Goal: Contribute content: Contribute content

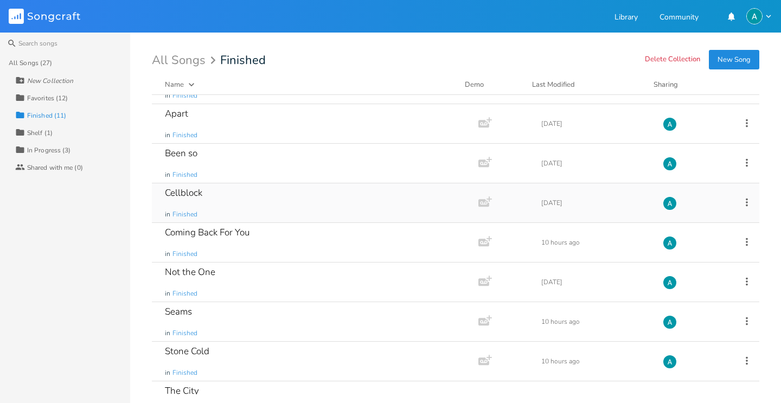
scroll to position [94, 0]
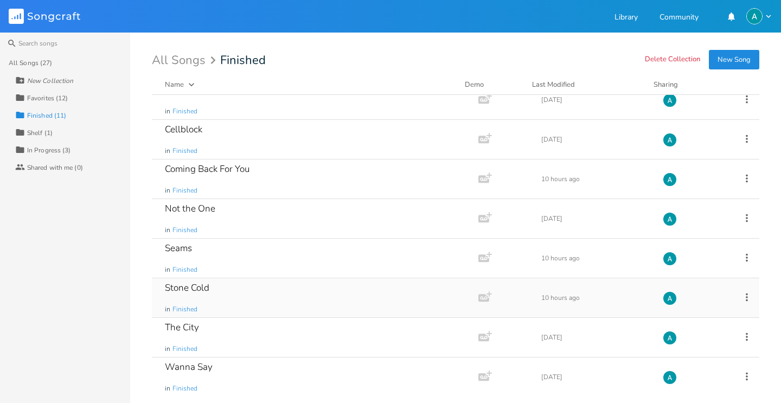
click at [230, 307] on div "Stone Cold in Finished" at bounding box center [313, 297] width 296 height 39
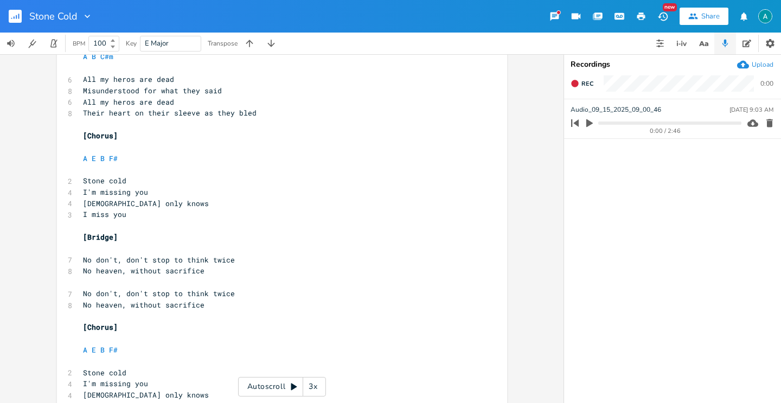
scroll to position [291, 0]
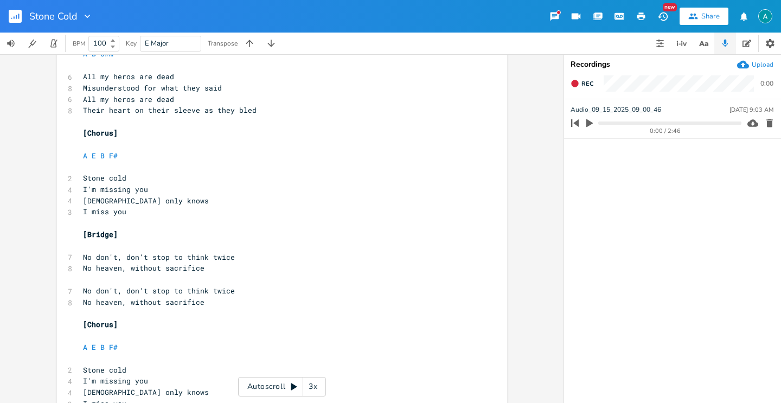
click at [81, 261] on pre "No don't, don't stop to think twice" at bounding box center [277, 257] width 392 height 11
click at [81, 267] on pre "No heaven, without sacrifice" at bounding box center [277, 268] width 392 height 11
type textarea "There"
type textarea "'s"
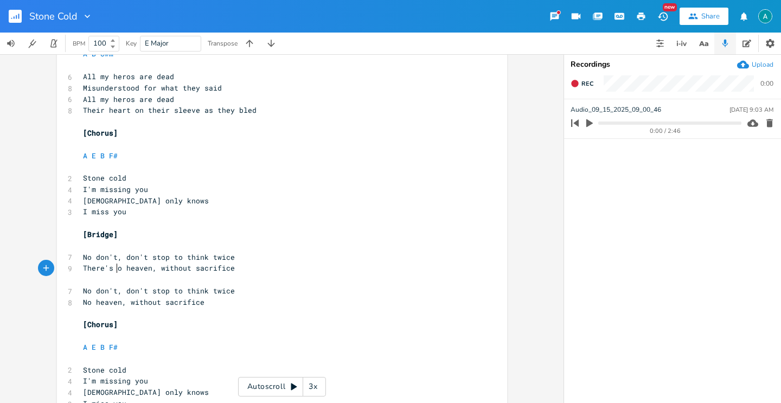
type textarea "n"
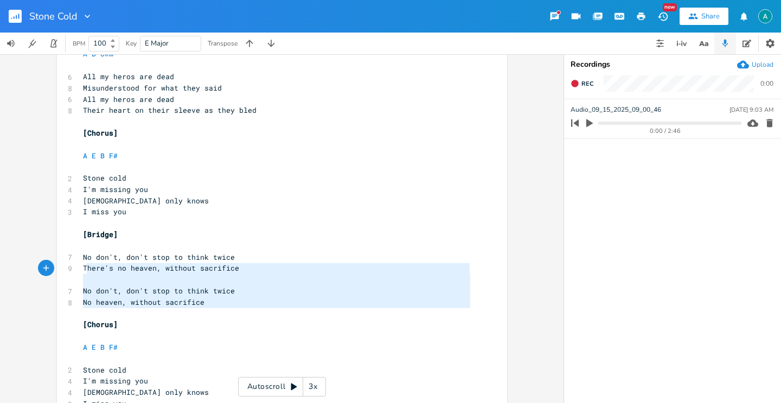
drag, startPoint x: 191, startPoint y: 308, endPoint x: 79, endPoint y: 273, distance: 117.2
click at [81, 273] on div "4 Capo 1st fret ​ ​ [Verse 1] ​ A B C#m ​ 6 All my heros are dead 6 Cast out fo…" at bounding box center [277, 223] width 392 height 869
type textarea "There's no heaven, without sacrifice No don't, don't stop to think twice No hea…"
drag, startPoint x: 76, startPoint y: 277, endPoint x: 125, endPoint y: 285, distance: 49.4
click at [76, 277] on div "There's no heaven, without sacrifice No don't, don't stop to think twice No hea…" at bounding box center [282, 221] width 450 height 904
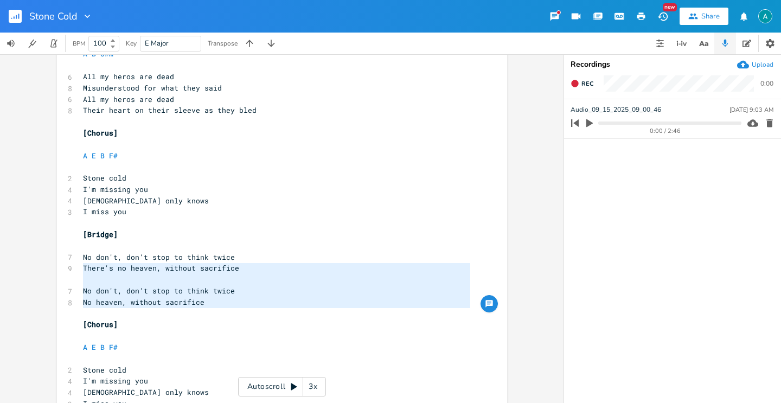
click at [257, 277] on pre "​" at bounding box center [277, 279] width 392 height 11
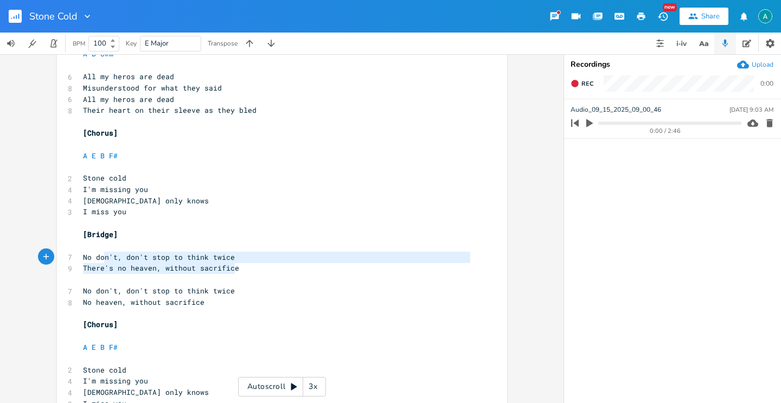
type textarea "No don't, don't stop to think twice There's no heaven, without sacrifice"
drag, startPoint x: 247, startPoint y: 270, endPoint x: 70, endPoint y: 255, distance: 178.0
click at [70, 255] on div "No don't, don't stop to think twice There's no heaven, without sacrifice x 4 Ca…" at bounding box center [282, 221] width 450 height 904
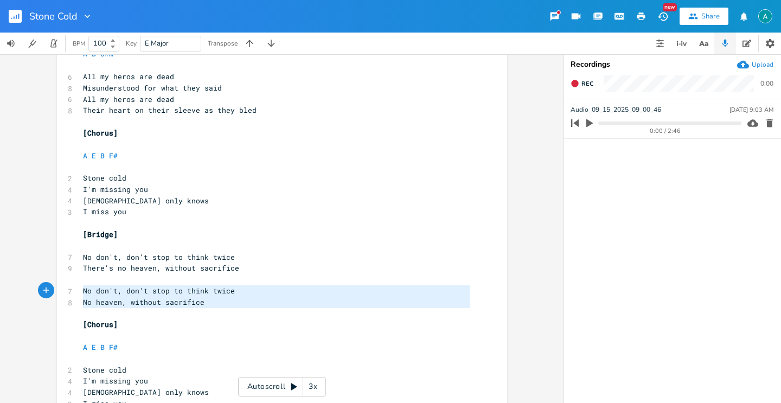
type textarea "No heaven, without sacrifice"
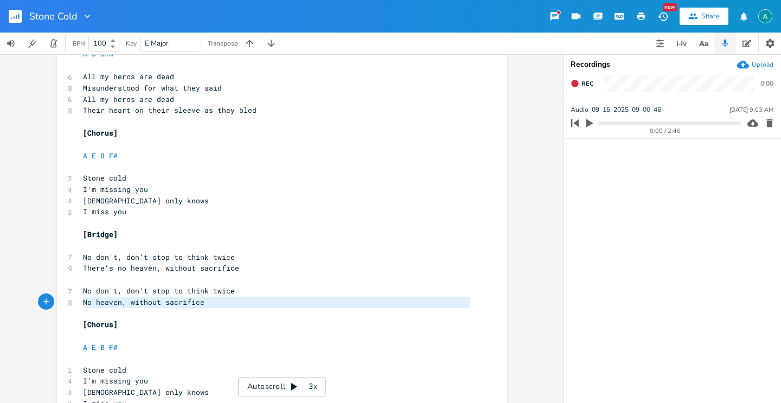
drag, startPoint x: 176, startPoint y: 302, endPoint x: 33, endPoint y: 297, distance: 143.3
click at [33, 297] on div "No heaven, without sacrifice x 4 Capo 1st fret ​ ​ [Verse 1] ​ A B C#m ​ 6 All …" at bounding box center [282, 228] width 564 height 349
click at [168, 298] on span "No heaven, without sacrifice" at bounding box center [144, 302] width 122 height 10
type textarea "No don't, don't stop to think twice No heaven, without sacrifice"
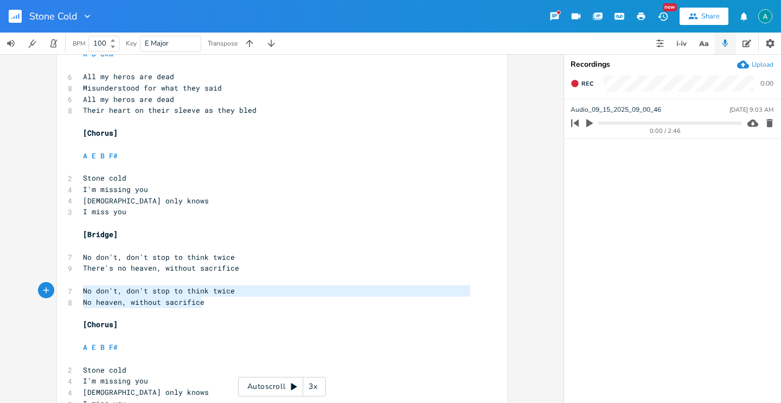
drag, startPoint x: 221, startPoint y: 305, endPoint x: 42, endPoint y: 293, distance: 180.0
click at [42, 293] on div "No don't, don't stop to think twice No heaven, without sacrifice x 4 Capo 1st f…" at bounding box center [282, 228] width 564 height 349
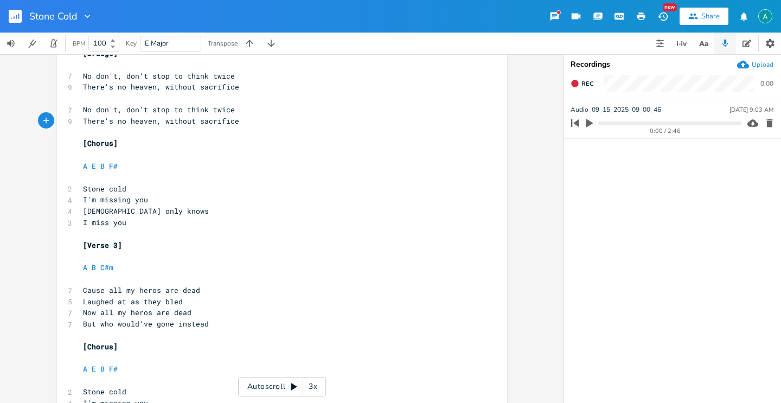
scroll to position [474, 0]
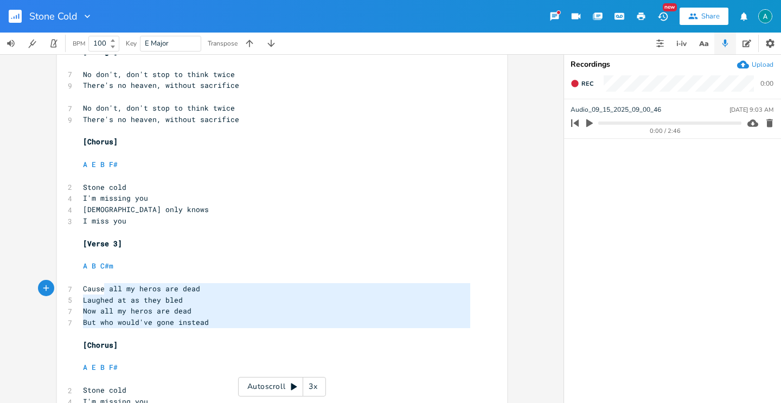
type textarea "[Verse 3] A B C#m Cause all my heros are dead Laughed at as they bled Now all m…"
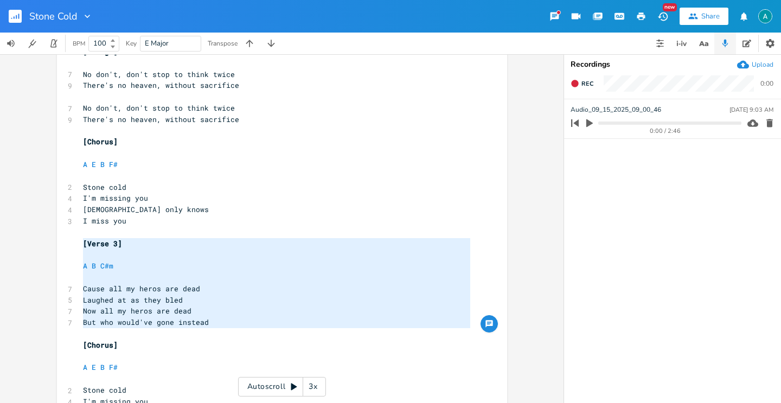
drag, startPoint x: 232, startPoint y: 334, endPoint x: 53, endPoint y: 242, distance: 201.4
click at [53, 242] on div "[Verse 3] A B C#m Cause all my heros are dead Laughed at as they bled Now all m…" at bounding box center [282, 228] width 564 height 349
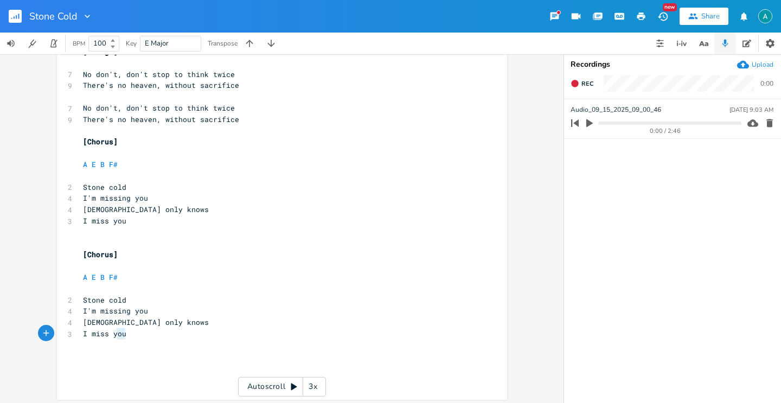
type textarea "A E B F# Stone cold I'm missing you [DEMOGRAPHIC_DATA] only knows I miss you"
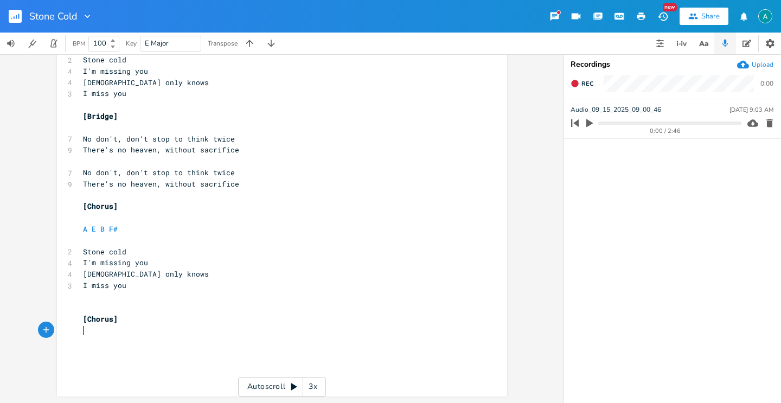
scroll to position [398, 0]
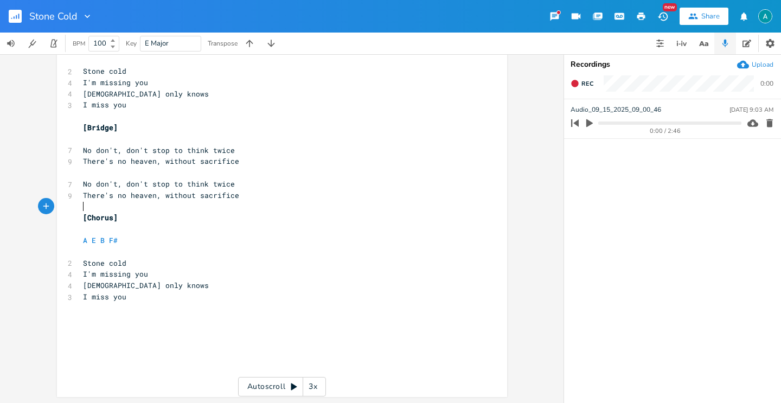
click at [87, 208] on pre "​" at bounding box center [277, 206] width 392 height 11
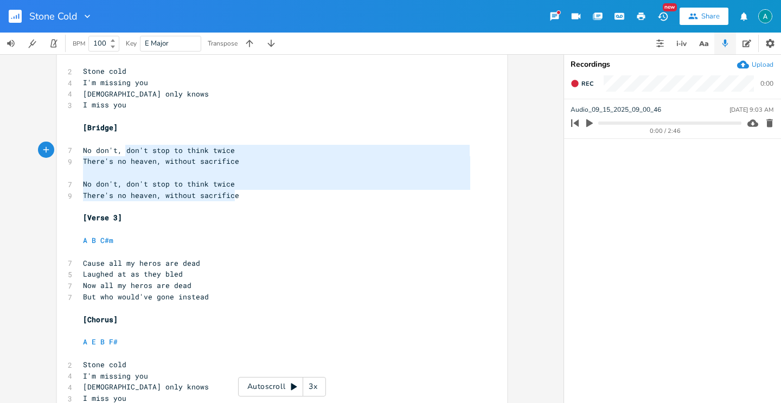
type textarea "[Bridge] No don't, don't stop to think twice There's no heaven, without sacrifi…"
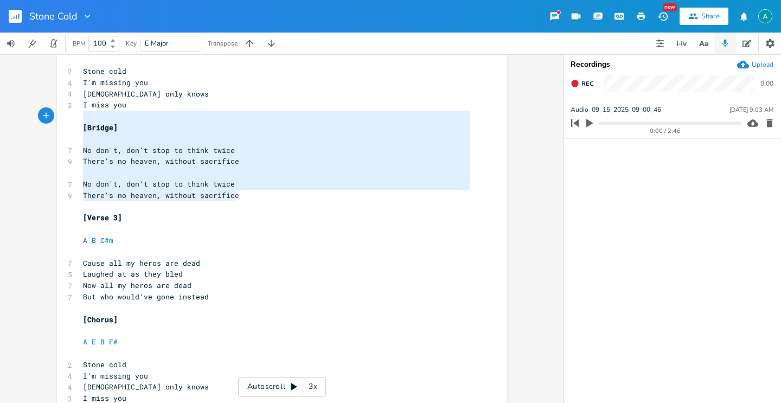
drag, startPoint x: 242, startPoint y: 196, endPoint x: 47, endPoint y: 119, distance: 209.2
click at [57, 119] on div "[Bridge] No don't, don't stop to think twice There's no heaven, without sacrifi…" at bounding box center [282, 81] width 450 height 836
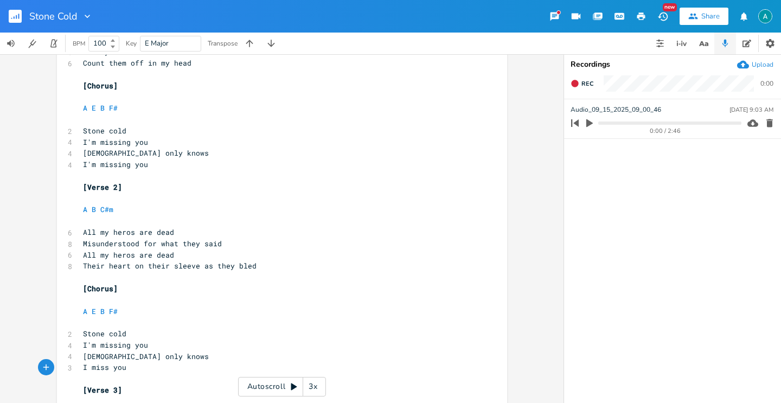
scroll to position [0, 0]
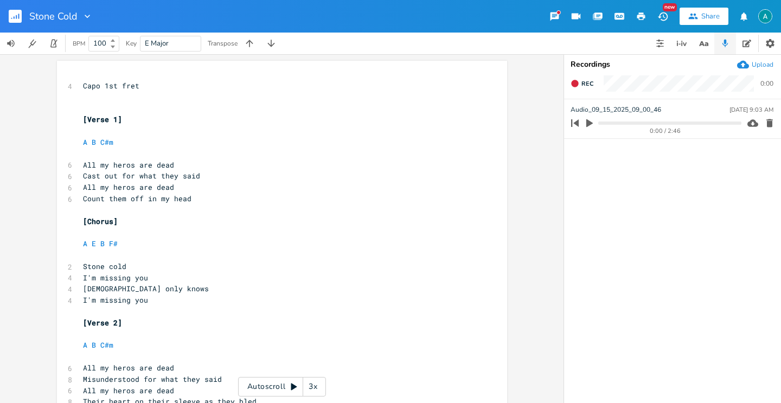
click at [103, 87] on span "Capo 1st fret" at bounding box center [111, 86] width 56 height 10
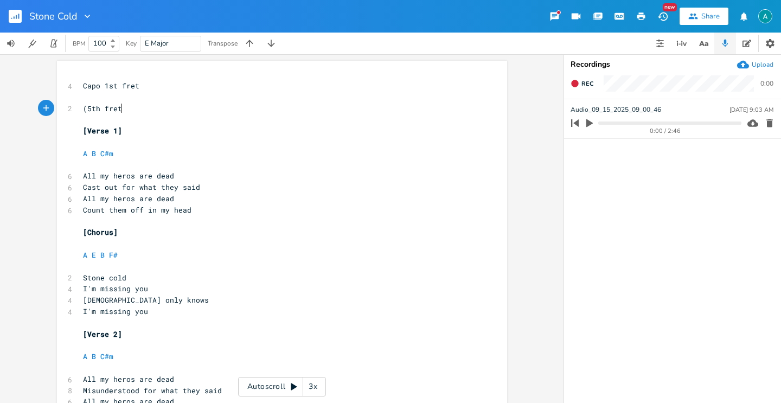
type textarea "(5th fret)"
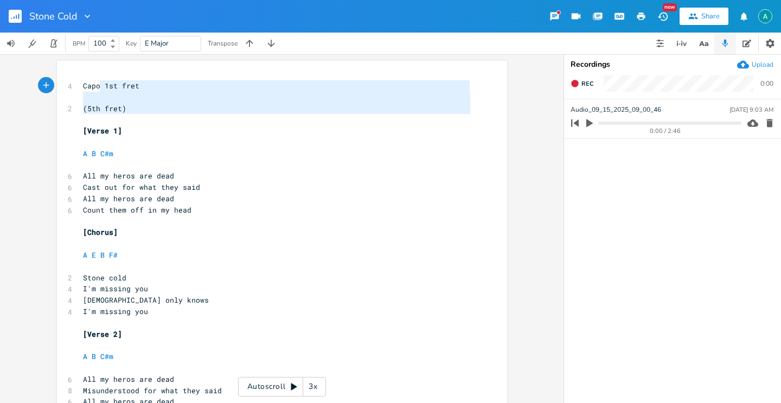
type textarea "st fret (5th fret)"
drag, startPoint x: 106, startPoint y: 103, endPoint x: 104, endPoint y: 81, distance: 21.8
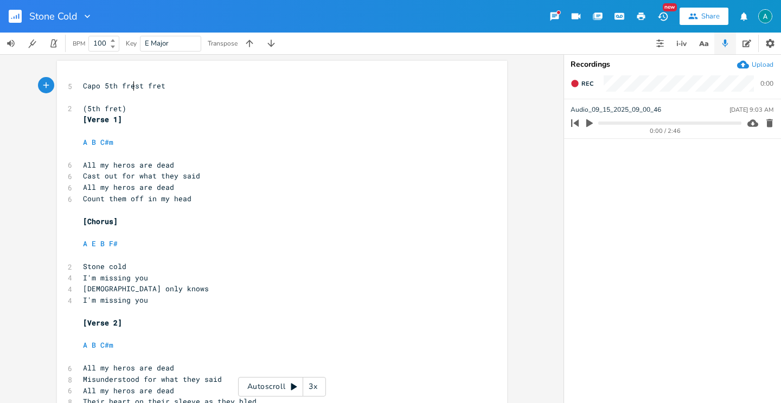
type textarea "5th fret"
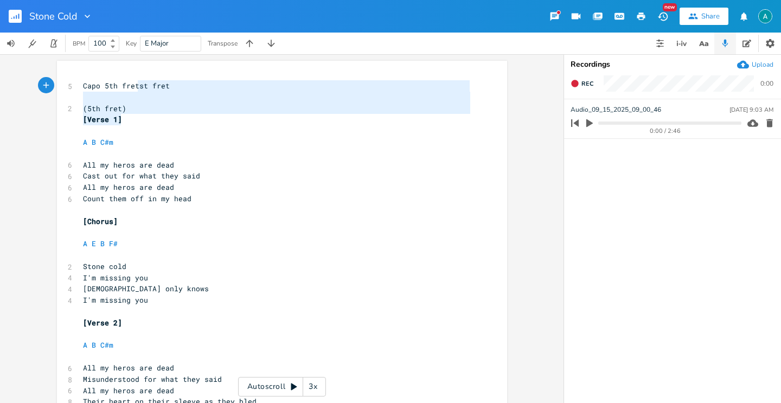
type textarea "t fret (5th fret) [Verse 1]"
drag, startPoint x: 118, startPoint y: 103, endPoint x: 138, endPoint y: 87, distance: 25.2
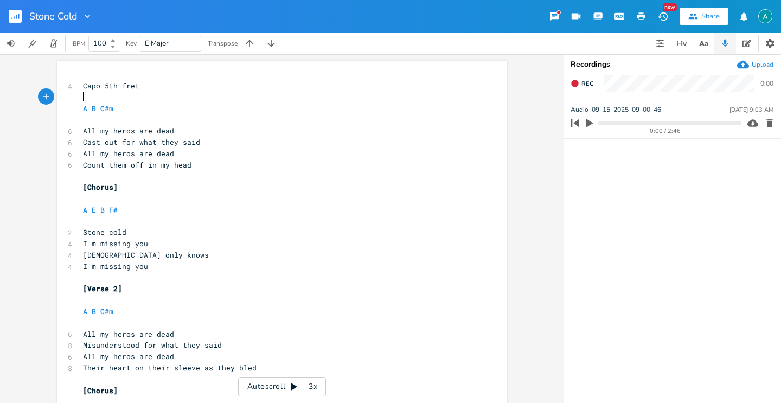
click at [117, 92] on pre "​" at bounding box center [277, 97] width 392 height 11
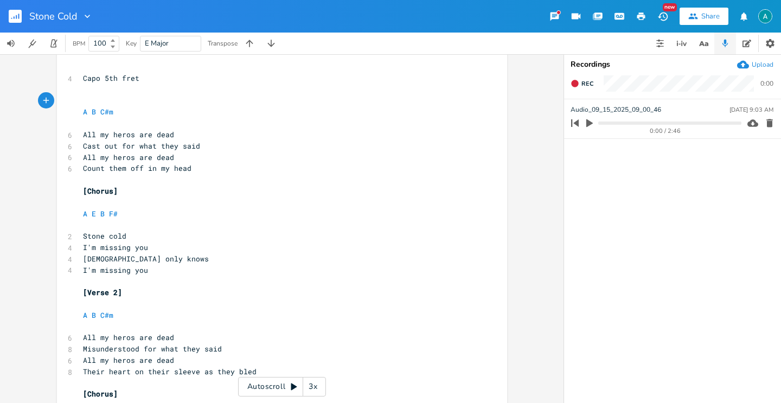
scroll to position [0, 0]
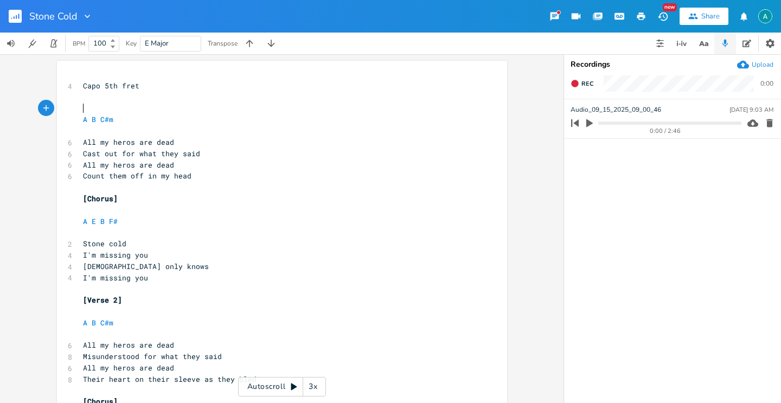
click at [27, 10] on button "button" at bounding box center [20, 16] width 22 height 26
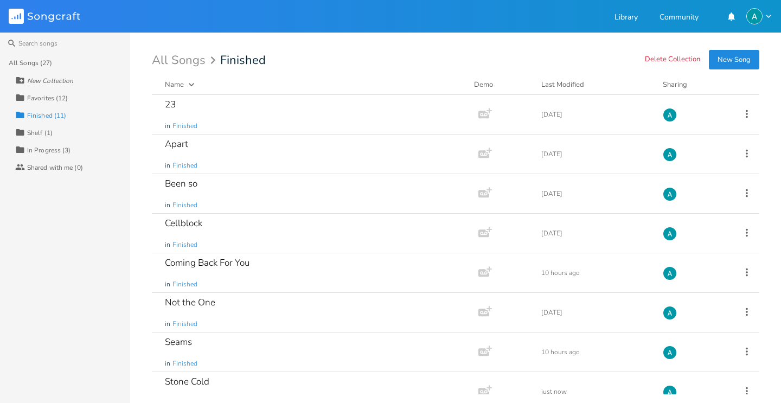
click at [16, 11] on rect at bounding box center [16, 16] width 15 height 15
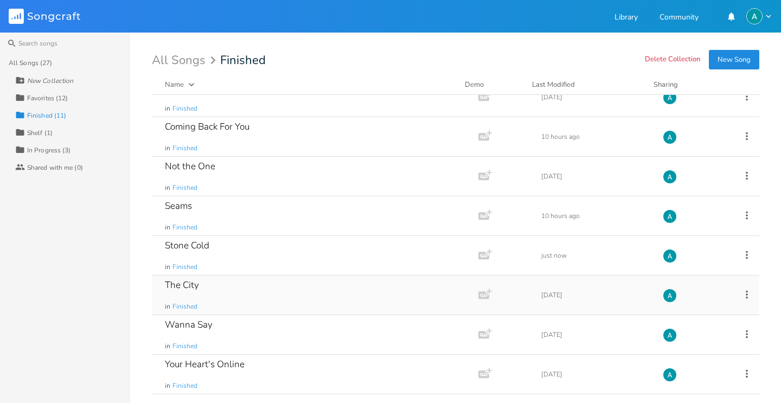
click at [238, 280] on div "The City in Finished" at bounding box center [313, 295] width 296 height 39
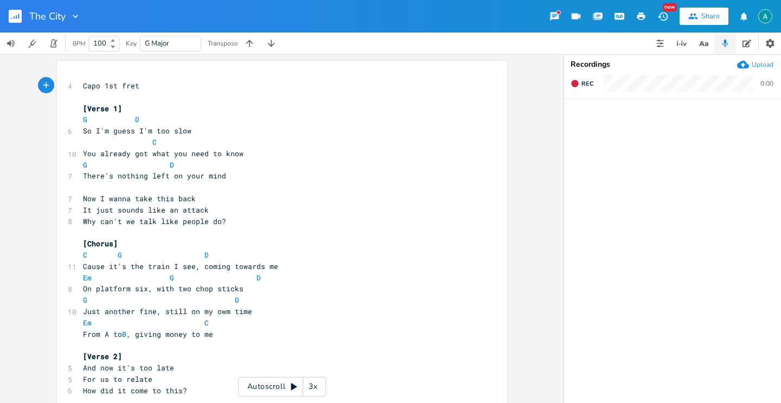
click at [11, 12] on rect "button" at bounding box center [15, 16] width 13 height 13
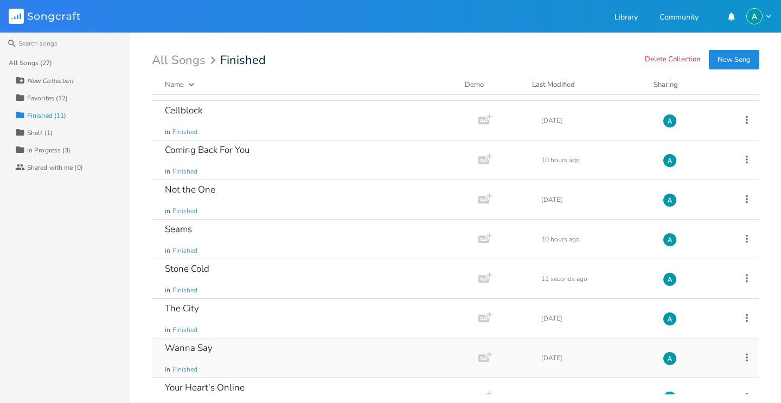
scroll to position [136, 0]
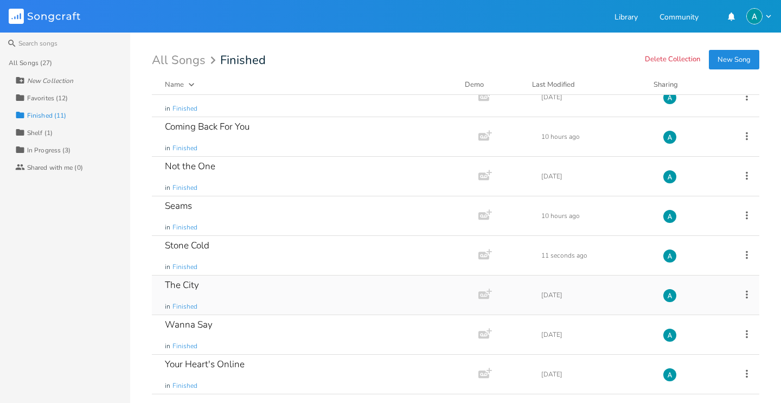
click at [746, 291] on icon at bounding box center [747, 294] width 2 height 8
click at [742, 297] on icon at bounding box center [747, 295] width 12 height 12
click at [690, 228] on span "Collection Collections" at bounding box center [679, 228] width 43 height 8
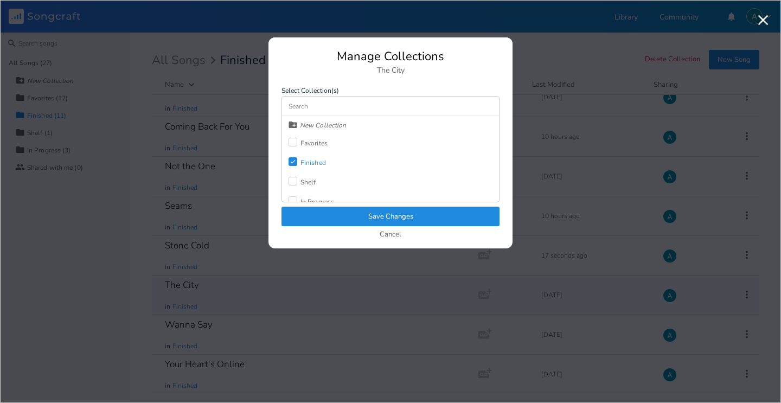
click at [302, 176] on div "Shelf" at bounding box center [303, 183] width 28 height 20
drag, startPoint x: 291, startPoint y: 161, endPoint x: 294, endPoint y: 168, distance: 7.8
click at [291, 161] on icon "Check" at bounding box center [293, 161] width 7 height 7
click at [315, 213] on button "Save Changes" at bounding box center [391, 217] width 218 height 20
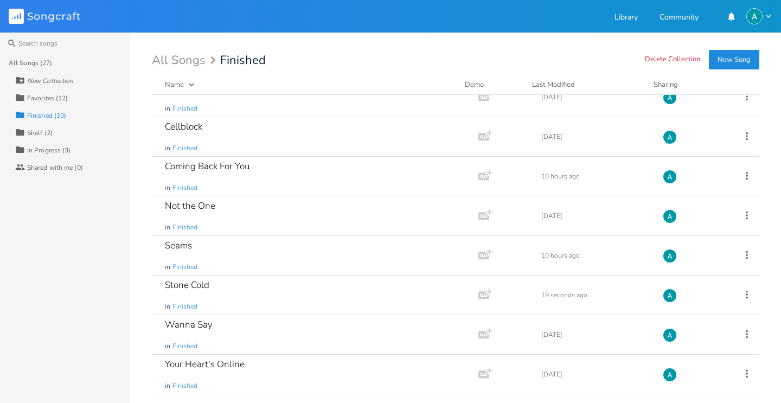
scroll to position [97, 0]
click at [243, 254] on div "Seams in Finished" at bounding box center [313, 255] width 296 height 39
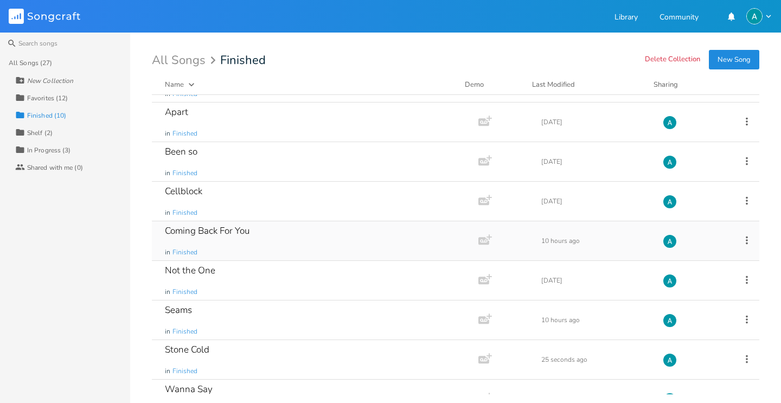
scroll to position [97, 0]
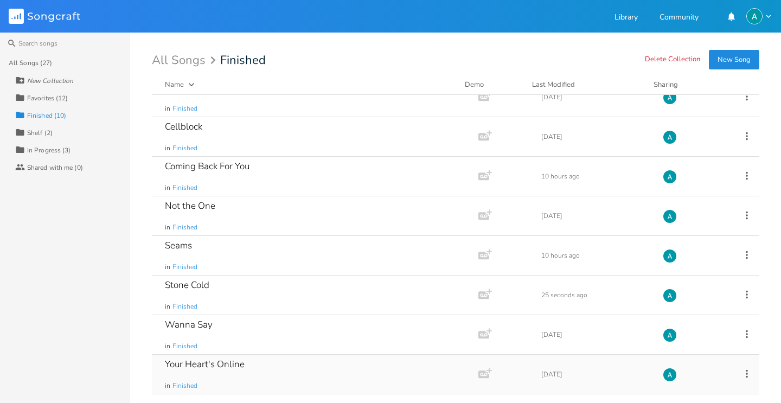
click at [742, 374] on icon at bounding box center [747, 374] width 12 height 12
click at [685, 305] on span "Collection Collections" at bounding box center [679, 307] width 43 height 8
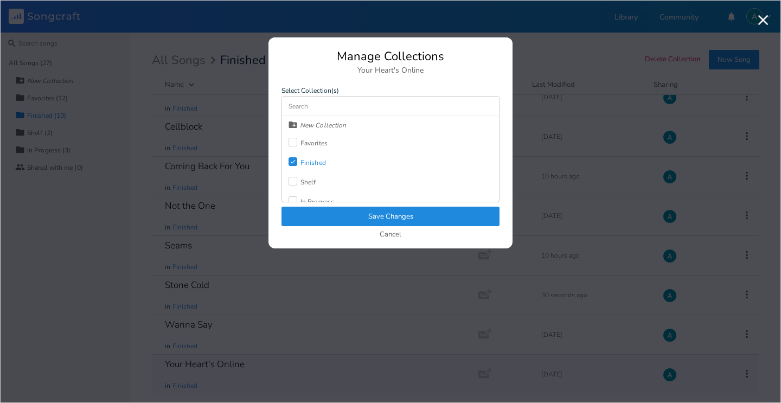
click at [302, 179] on div "Shelf" at bounding box center [309, 182] width 16 height 7
click at [295, 161] on icon "Check" at bounding box center [293, 161] width 7 height 7
click at [331, 218] on button "Save Changes" at bounding box center [391, 217] width 218 height 20
click at [331, 218] on div "23 in Finished Add Demo [DATE] Apart in Finished Add Demo [DATE] Been so in Fin…" at bounding box center [456, 244] width 608 height 299
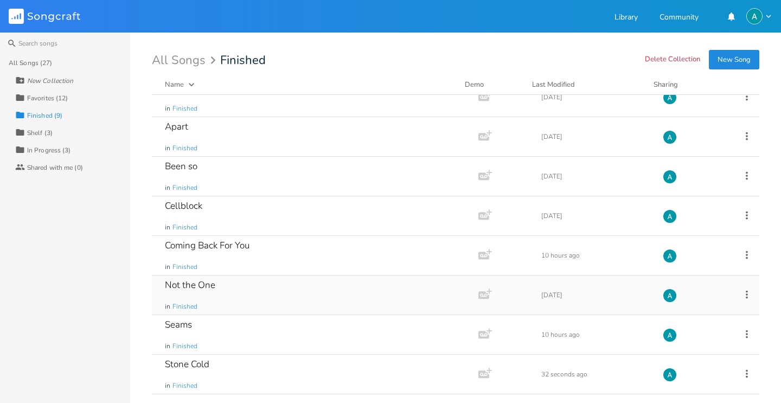
scroll to position [0, 0]
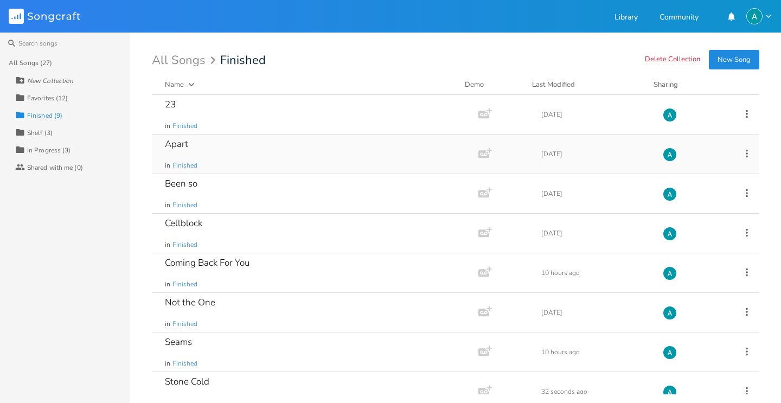
click at [209, 155] on div "Apart in Finished" at bounding box center [313, 154] width 296 height 39
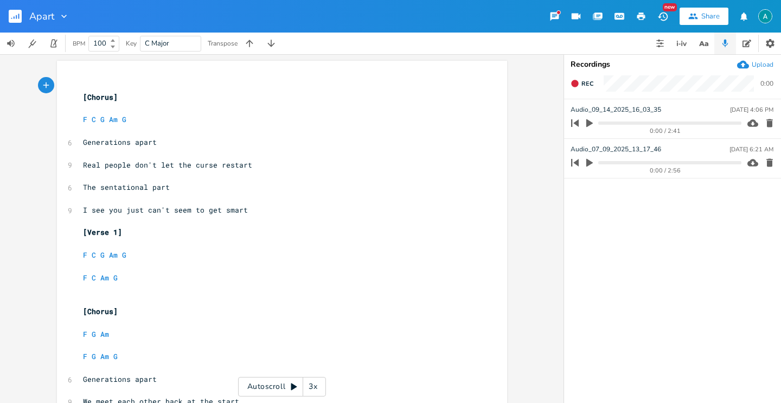
click at [588, 123] on icon "button" at bounding box center [589, 123] width 7 height 8
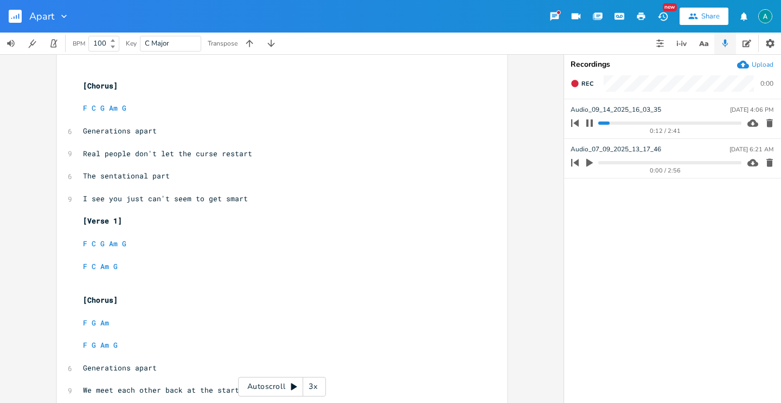
scroll to position [25, 0]
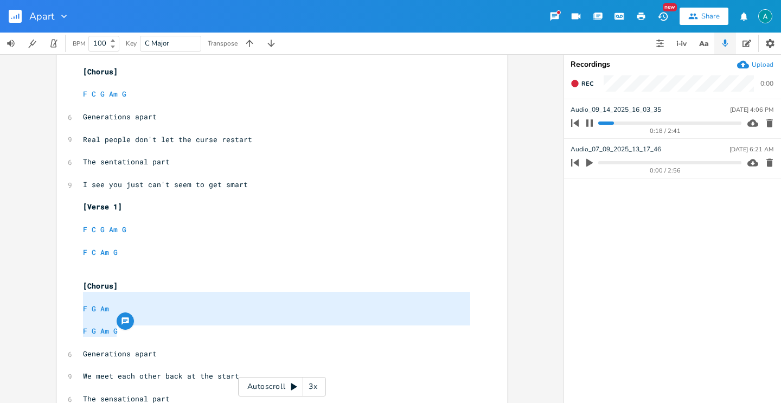
type textarea "F G Am F G Am G"
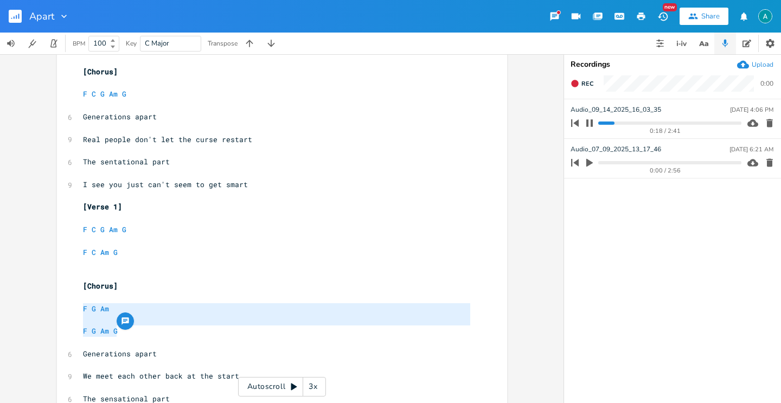
drag, startPoint x: 152, startPoint y: 335, endPoint x: 50, endPoint y: 308, distance: 106.1
click at [50, 308] on div "F G Am F G Am G x ​ [Chorus] ​ F C G Am G ​ 6 Generations apart ​ 9 Real people…" at bounding box center [282, 228] width 564 height 349
click at [147, 86] on pre "​" at bounding box center [277, 83] width 392 height 11
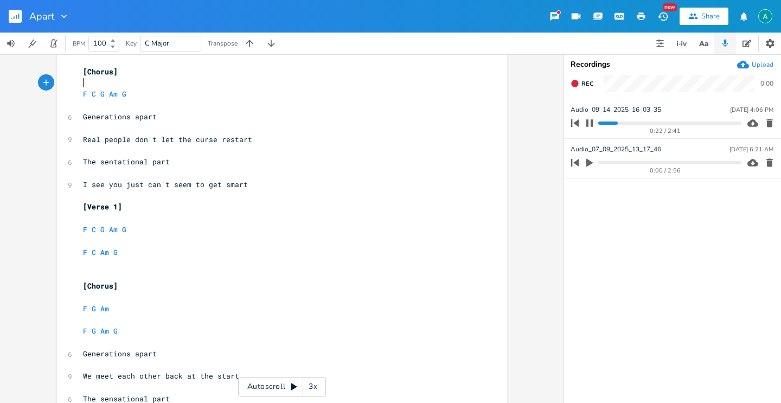
click at [147, 86] on pre "​" at bounding box center [277, 83] width 392 height 11
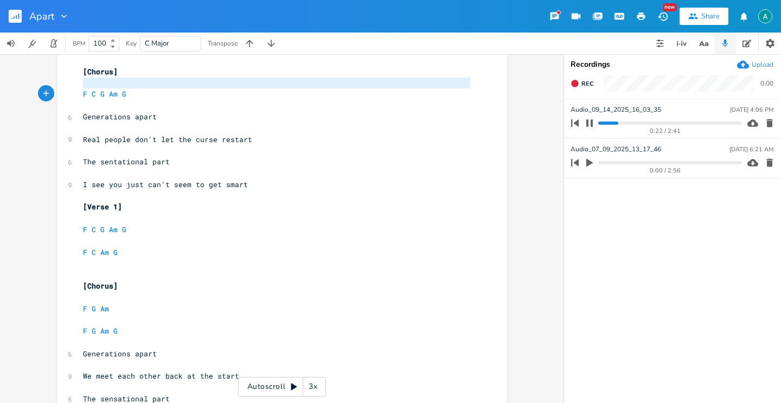
click at [147, 86] on pre "​" at bounding box center [277, 83] width 392 height 11
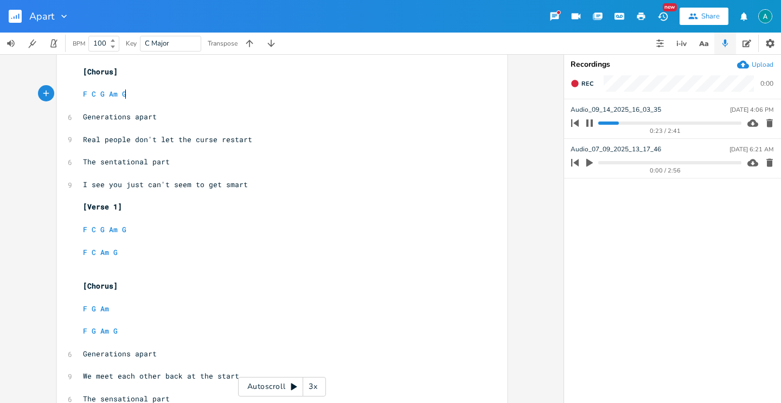
click at [141, 90] on pre "F C G Am G" at bounding box center [277, 93] width 392 height 11
type textarea "F C G Am G"
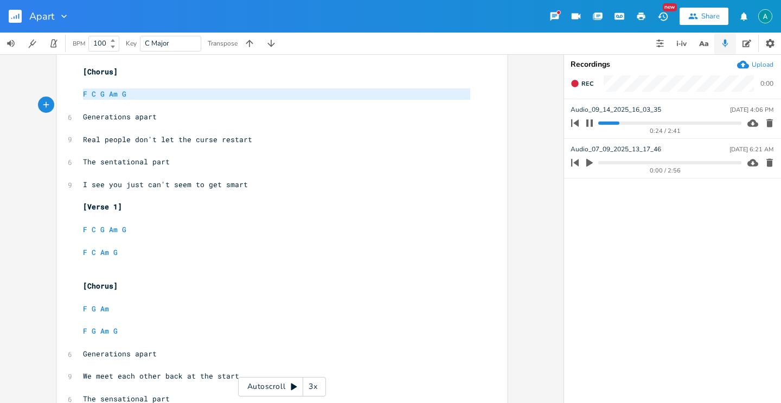
click at [141, 90] on pre "F C G Am G" at bounding box center [277, 93] width 392 height 11
paste textarea
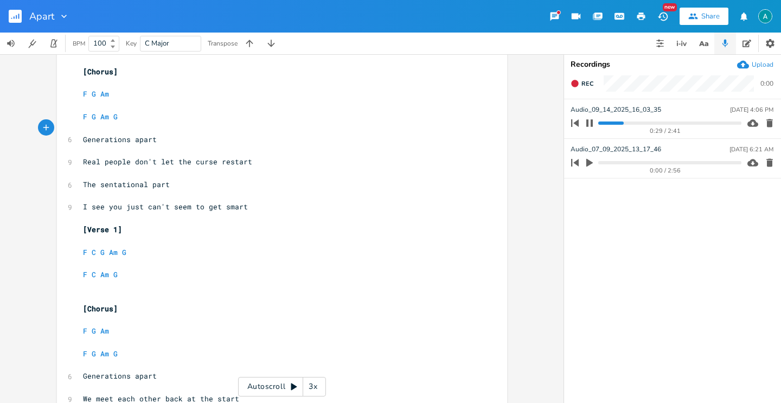
click at [135, 261] on pre "​" at bounding box center [277, 263] width 392 height 11
click at [133, 280] on pre "​" at bounding box center [277, 285] width 392 height 11
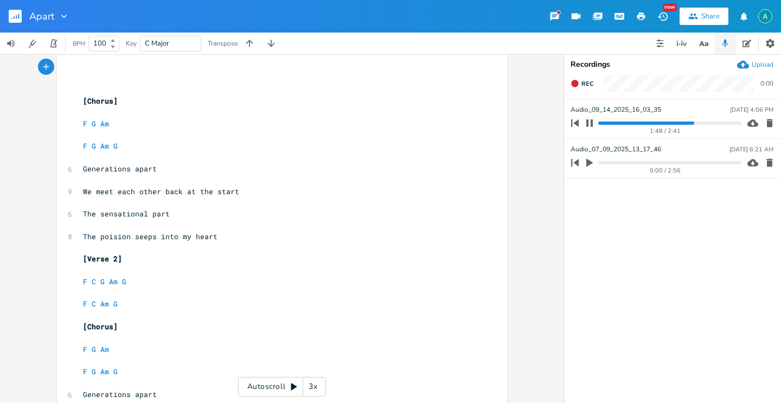
scroll to position [255, 0]
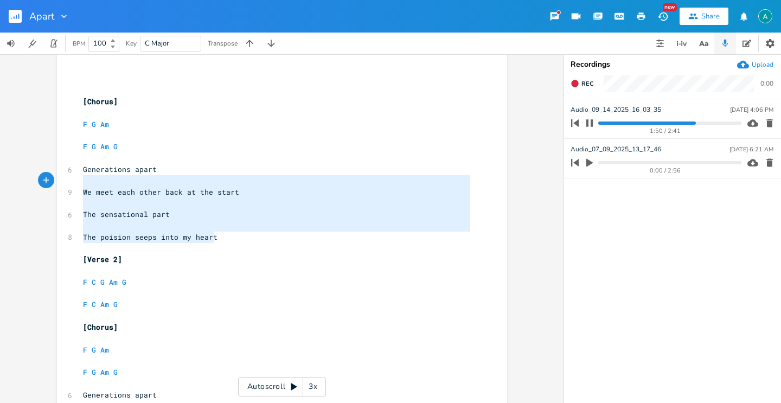
type textarea "Generations apart We meet each other back at the start The sensational part The…"
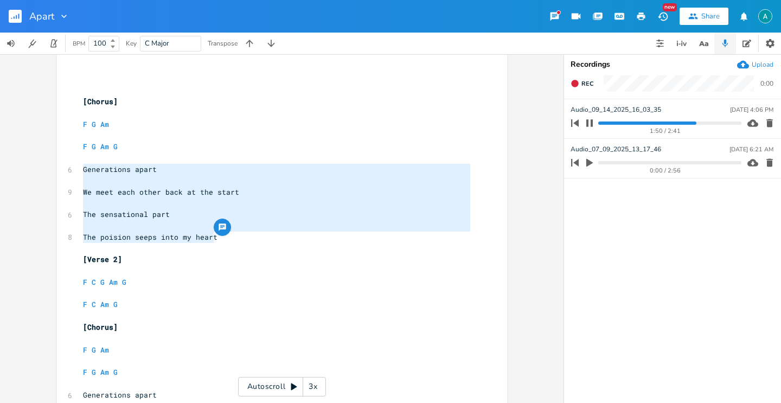
drag, startPoint x: 239, startPoint y: 243, endPoint x: 54, endPoint y: 171, distance: 198.4
click at [57, 171] on div "Generations apart We meet each other back at the start The sensational part The…" at bounding box center [282, 286] width 450 height 960
click at [162, 218] on span "The sensational part" at bounding box center [126, 214] width 87 height 10
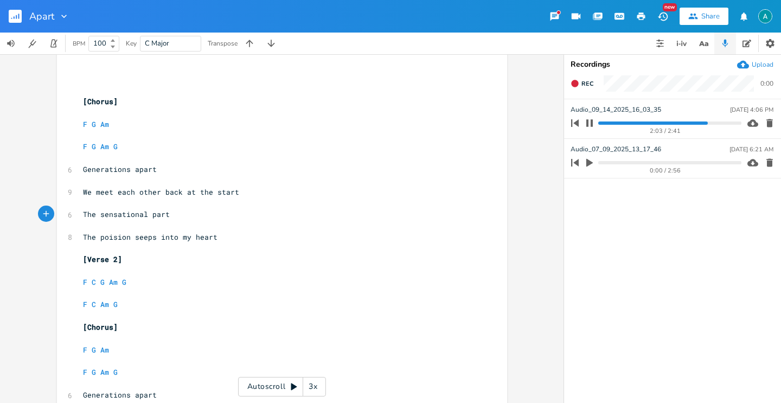
scroll to position [385, 0]
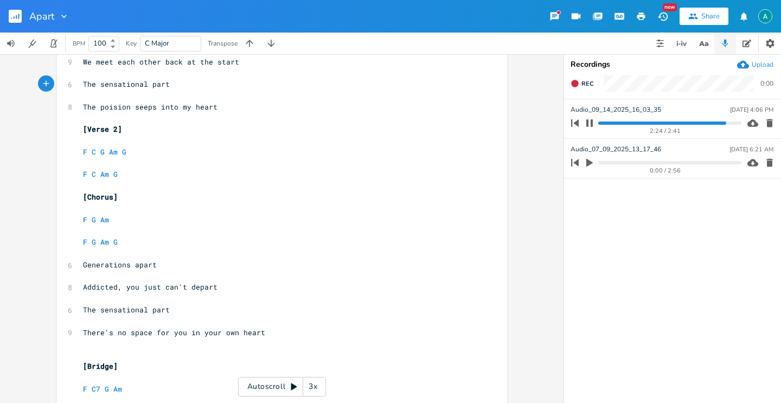
click at [592, 121] on icon "button" at bounding box center [589, 122] width 7 height 7
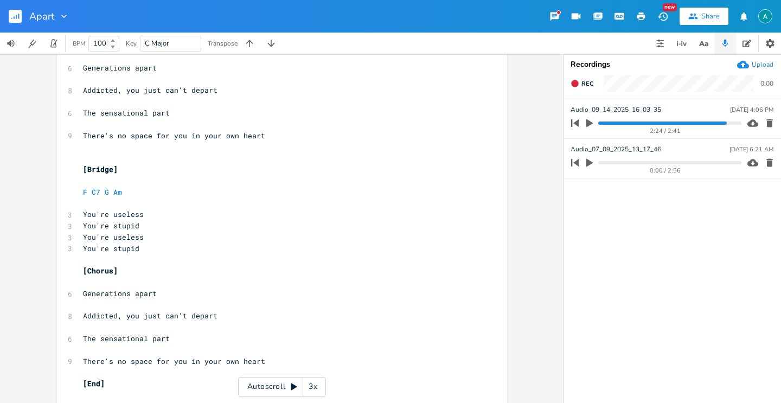
scroll to position [624, 0]
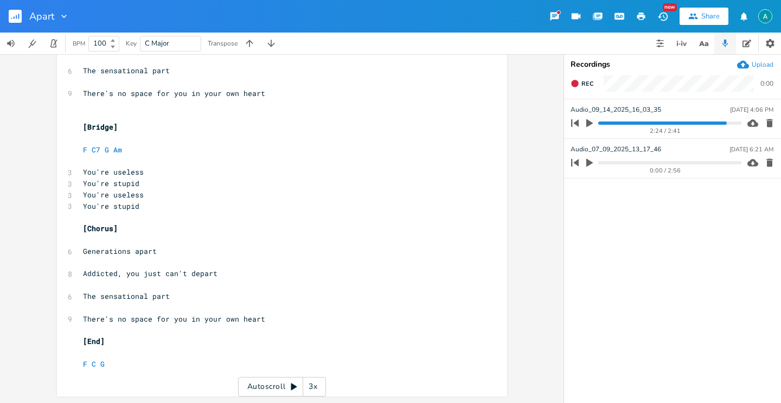
click at [110, 295] on span "The sensational part" at bounding box center [126, 296] width 87 height 10
type textarea "ironic"
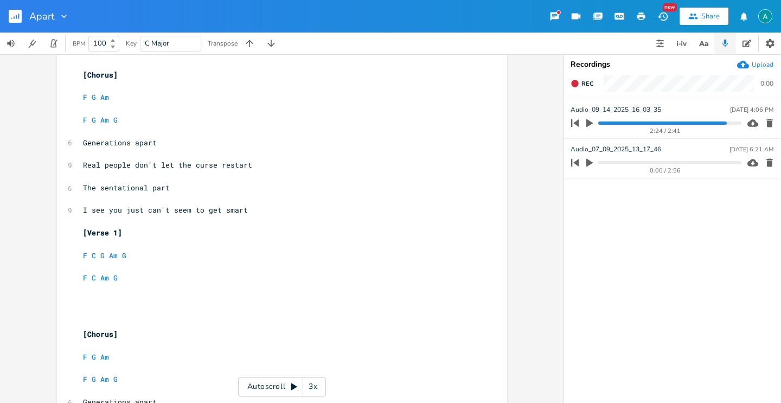
scroll to position [23, 0]
click at [173, 124] on pre "F G Am G" at bounding box center [277, 119] width 392 height 11
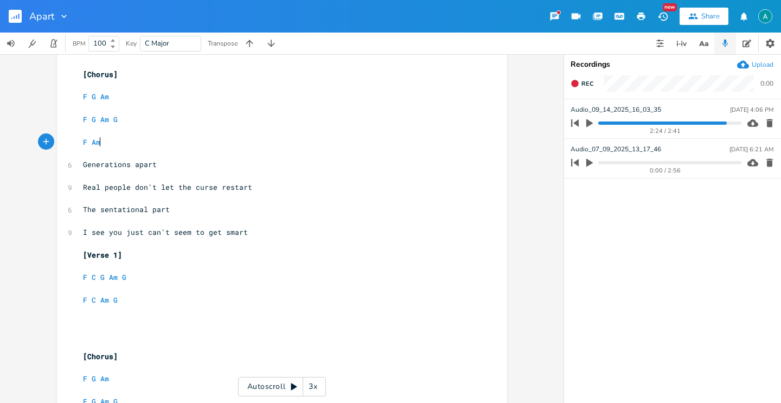
scroll to position [0, 18]
type textarea "F Am G"
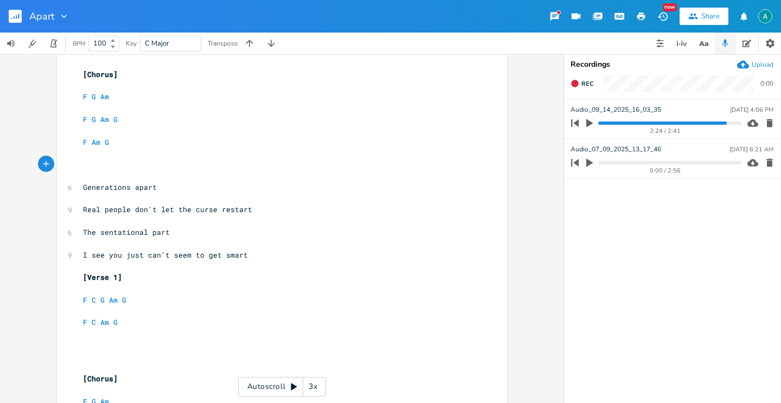
scroll to position [0, 4]
type textarea "F Am G Am G"
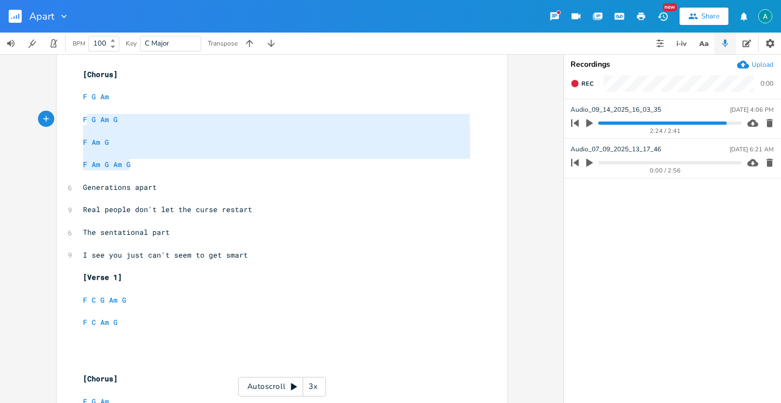
type textarea "F G Am F G Am G F Am G F Am G Am G"
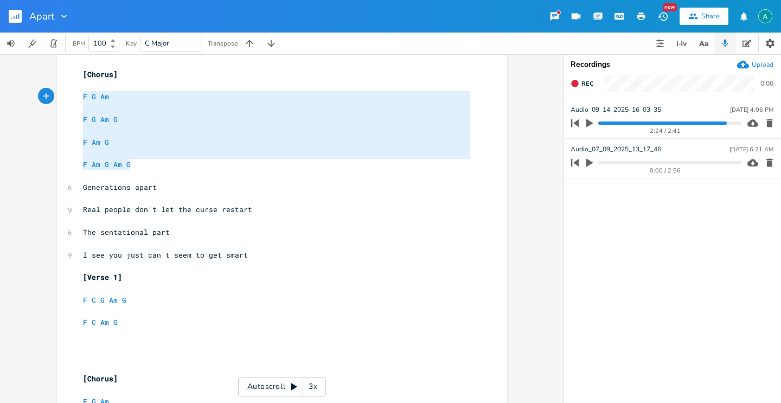
drag, startPoint x: 136, startPoint y: 168, endPoint x: 71, endPoint y: 97, distance: 96.7
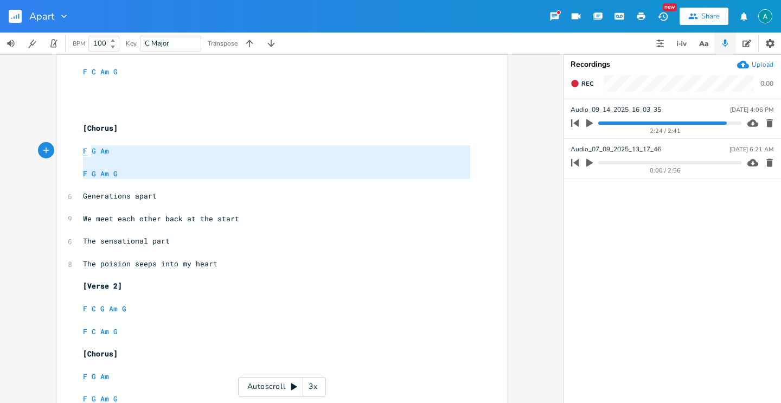
type textarea "F G Am F G Am G"
drag, startPoint x: 138, startPoint y: 182, endPoint x: 73, endPoint y: 154, distance: 70.5
click at [73, 154] on div "F G Am F G Am G x ​ [Chorus] ​ F G Am ​ F G Am G ​ F Am G ​ F Am G Am G ​ 6 Gen…" at bounding box center [282, 289] width 450 height 1005
paste textarea
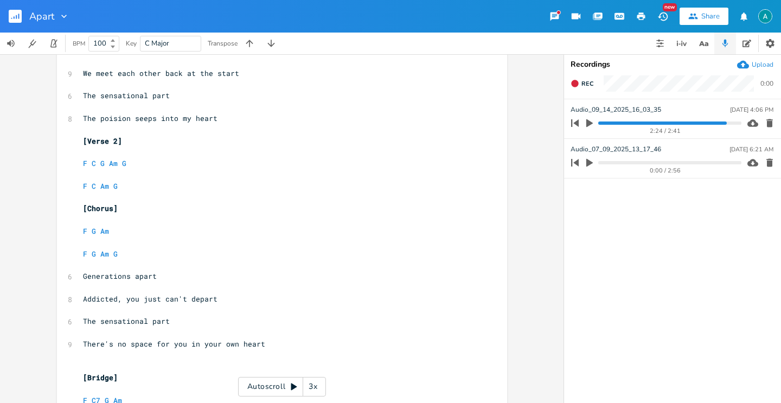
scroll to position [457, 0]
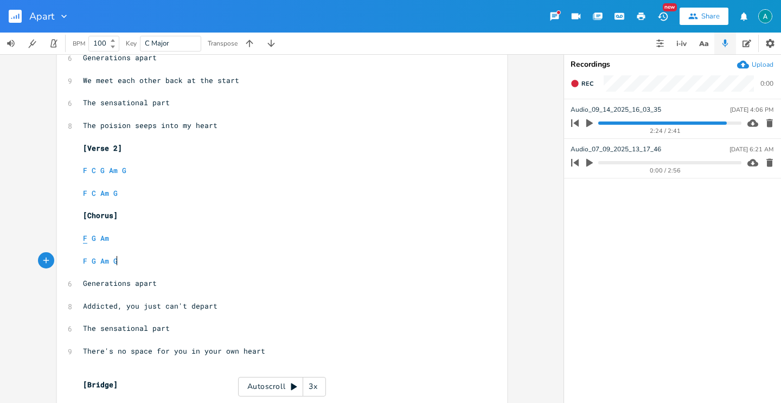
type textarea "F G Am F G Am G"
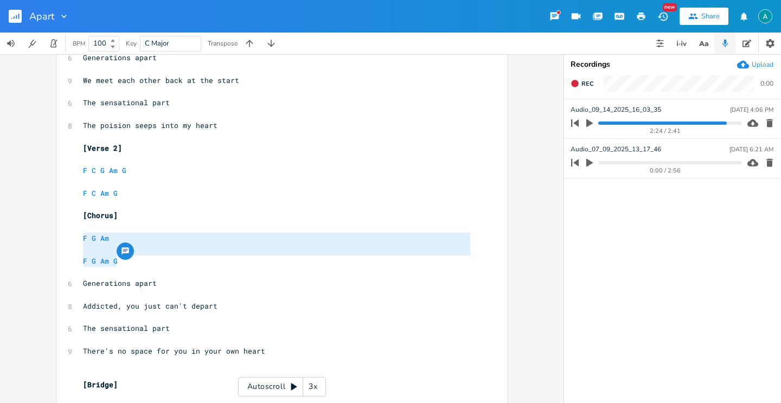
drag, startPoint x: 123, startPoint y: 259, endPoint x: 74, endPoint y: 234, distance: 54.8
click at [74, 234] on div "F G Am F G Am G x ​ [Chorus] ​ F G Am ​ F G Am G ​ F Am G ​ F Am G Am G ​ 6 Gen…" at bounding box center [282, 129] width 450 height 1050
paste textarea
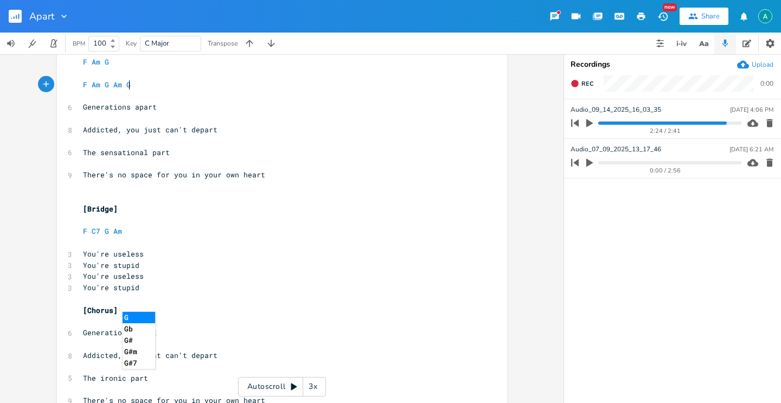
click at [336, 260] on pre "You're stupid" at bounding box center [277, 265] width 392 height 11
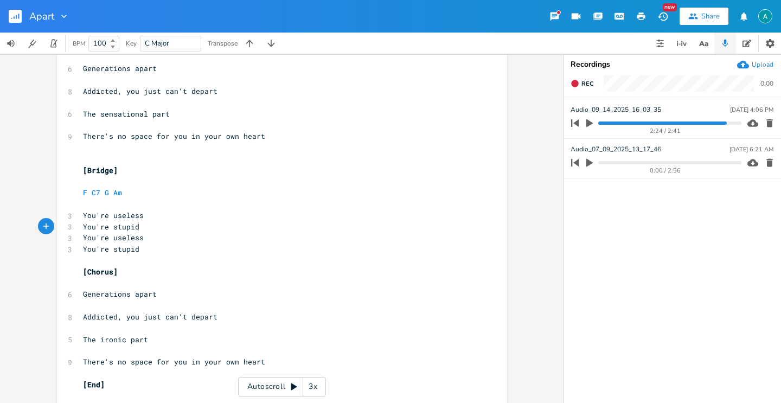
scroll to position [760, 0]
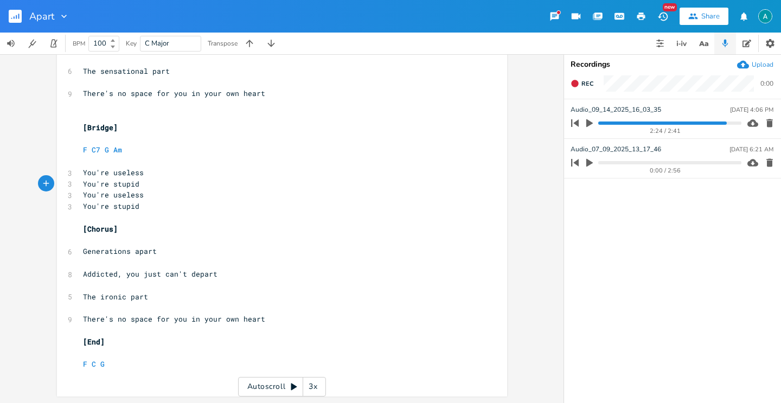
click at [135, 239] on pre "​" at bounding box center [277, 240] width 392 height 11
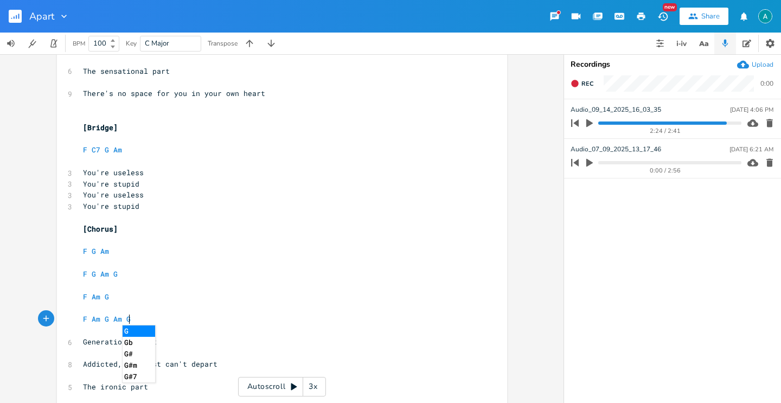
click at [158, 244] on pre "​" at bounding box center [277, 240] width 392 height 11
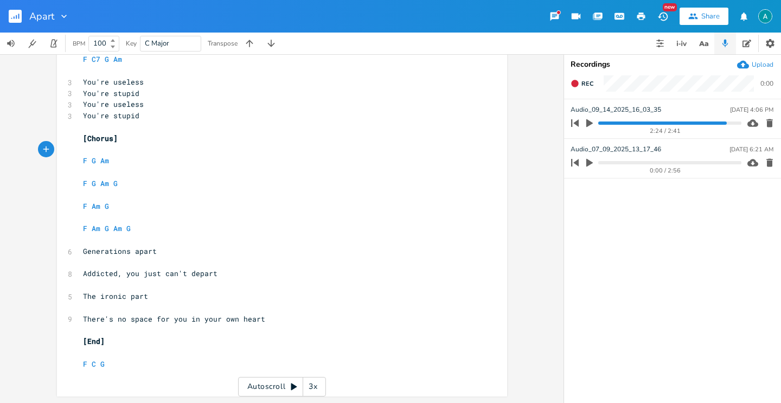
click at [163, 229] on pre "F Am G Am G" at bounding box center [277, 228] width 392 height 11
click at [142, 361] on pre "F C G" at bounding box center [277, 364] width 392 height 11
type textarea "Am"
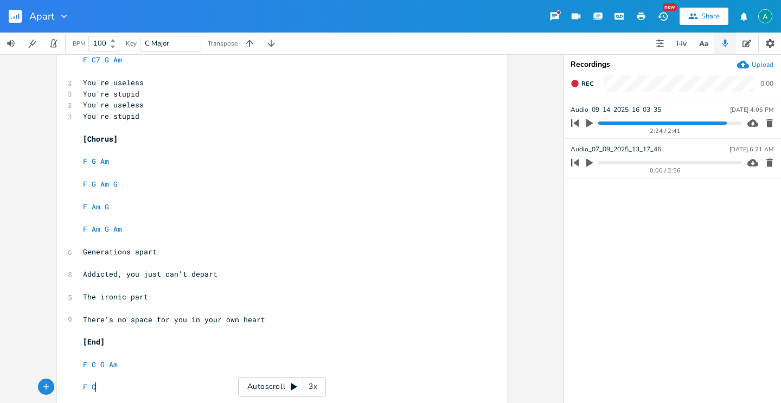
type textarea "F C G"
click at [144, 305] on pre "​" at bounding box center [277, 308] width 392 height 11
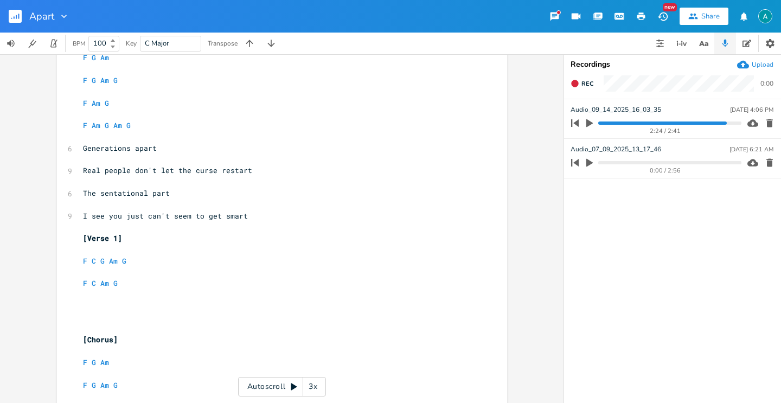
scroll to position [0, 0]
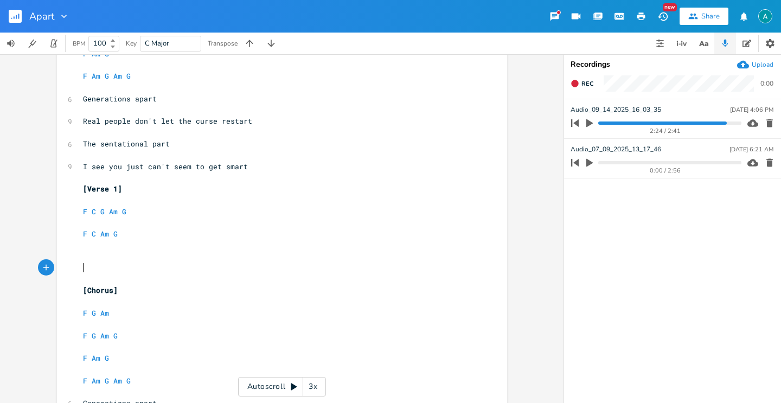
click at [185, 269] on pre "​" at bounding box center [277, 268] width 392 height 11
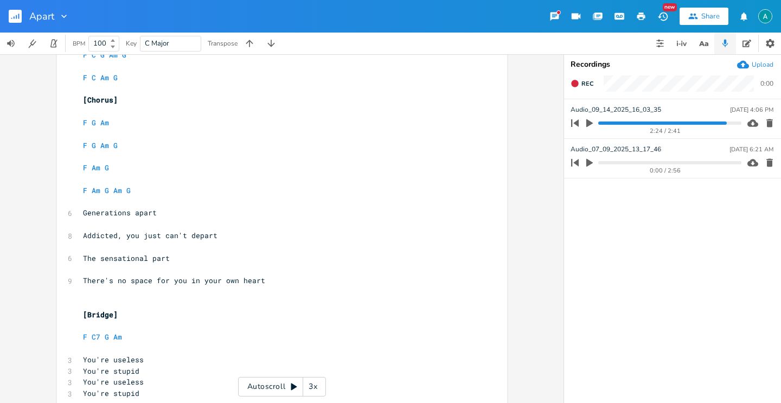
scroll to position [573, 0]
click at [179, 299] on pre "​" at bounding box center [277, 302] width 392 height 11
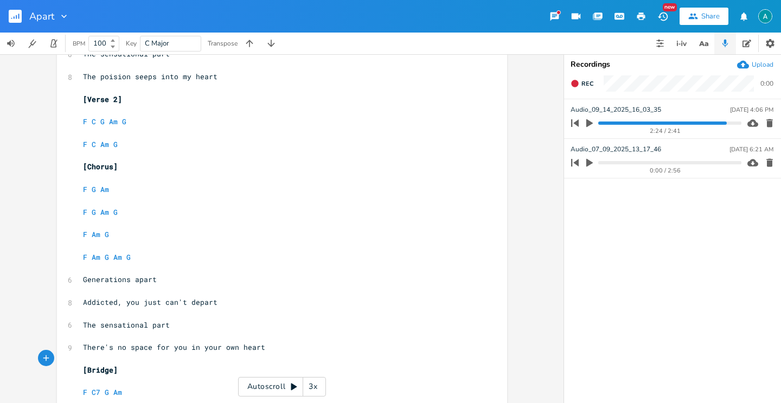
scroll to position [257, 0]
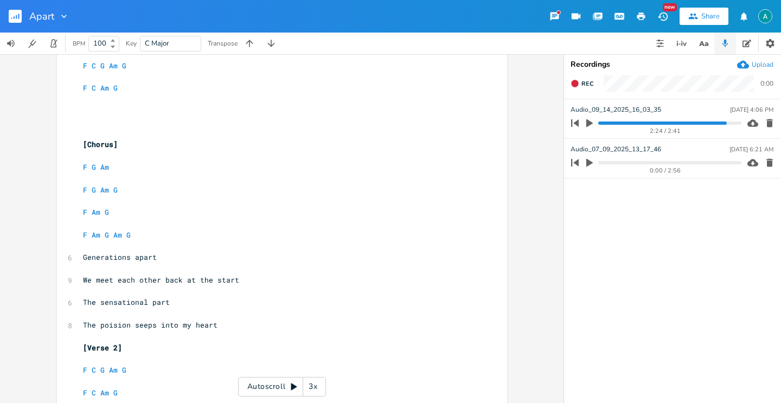
click at [22, 12] on button "button" at bounding box center [20, 16] width 22 height 26
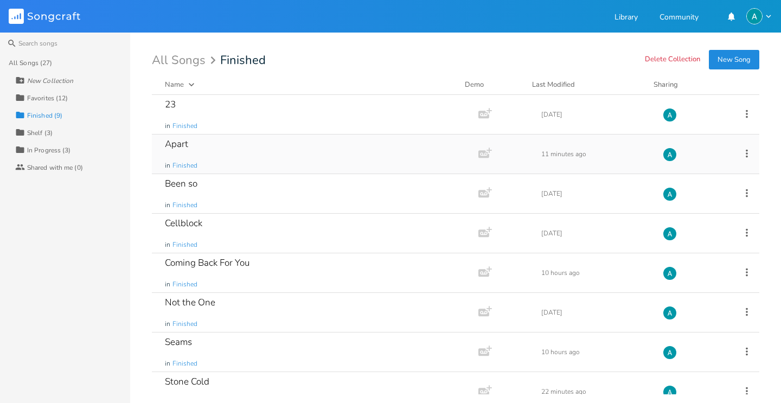
click at [741, 155] on icon at bounding box center [747, 154] width 12 height 12
click at [692, 206] on span "Collection Collections" at bounding box center [679, 207] width 43 height 8
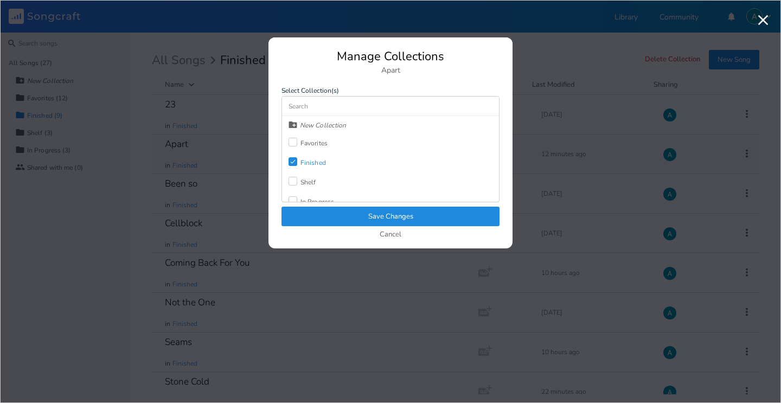
click at [330, 141] on div "New Collection Favorites Check Finished Shelf In Progress" at bounding box center [390, 159] width 217 height 86
click at [319, 145] on div "Favorites" at bounding box center [314, 143] width 27 height 7
click at [292, 165] on div "Check" at bounding box center [293, 161] width 9 height 9
click at [330, 213] on button "Save Changes" at bounding box center [391, 217] width 218 height 20
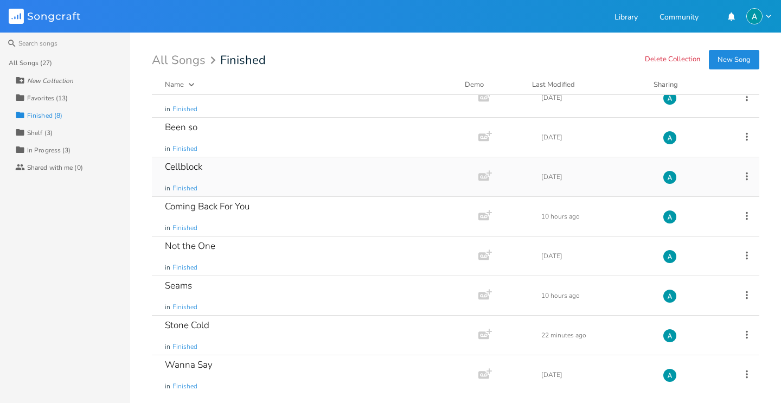
scroll to position [17, 0]
click at [231, 335] on div "Stone Cold in Finished" at bounding box center [313, 334] width 296 height 39
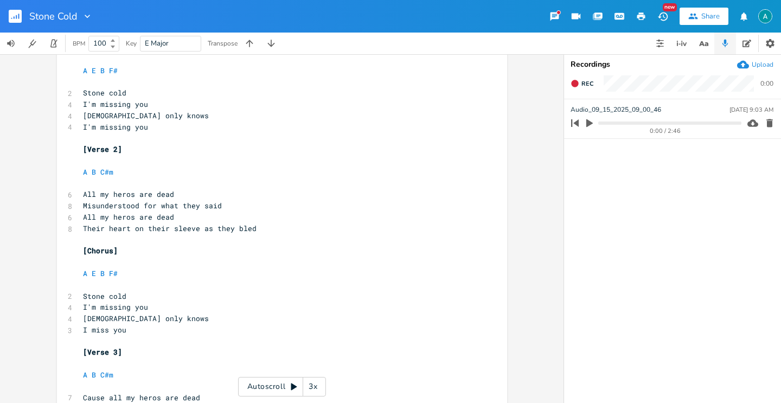
scroll to position [295, 0]
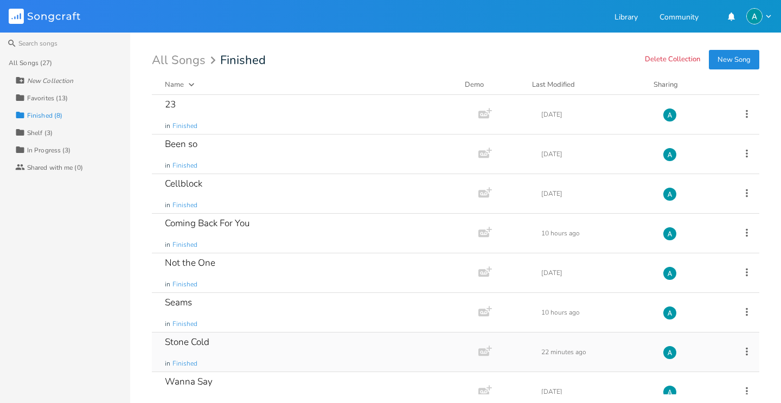
click at [741, 349] on icon at bounding box center [747, 352] width 12 height 12
click at [686, 285] on span "Collection Collections" at bounding box center [679, 285] width 43 height 8
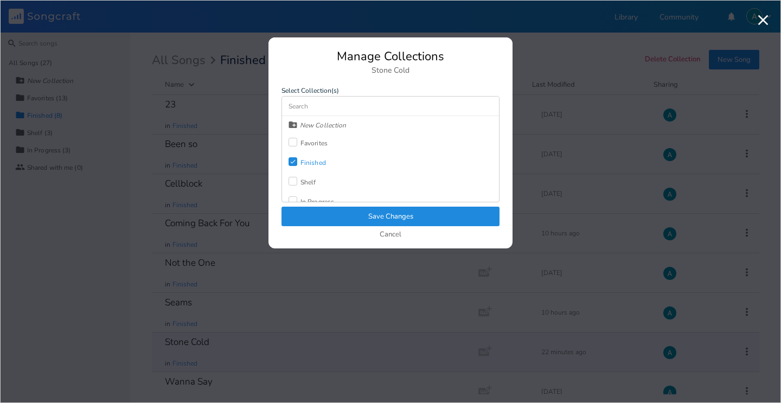
click at [293, 142] on div at bounding box center [293, 142] width 9 height 9
click at [292, 165] on div "Check" at bounding box center [293, 161] width 9 height 9
click at [317, 218] on button "Save Changes" at bounding box center [391, 217] width 218 height 20
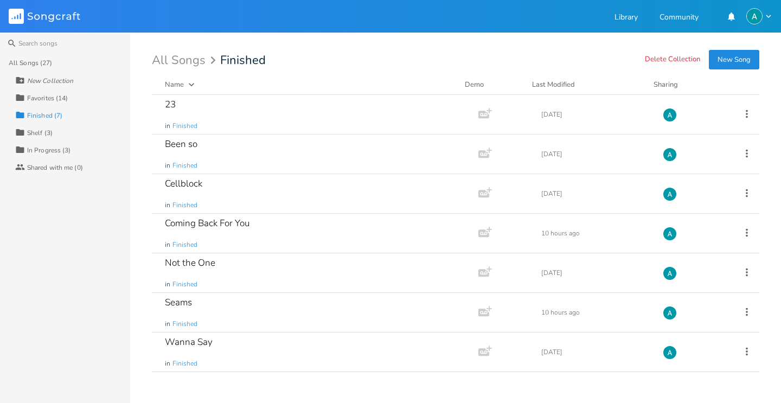
click at [47, 126] on div "Collection Shelf (3)" at bounding box center [72, 132] width 115 height 17
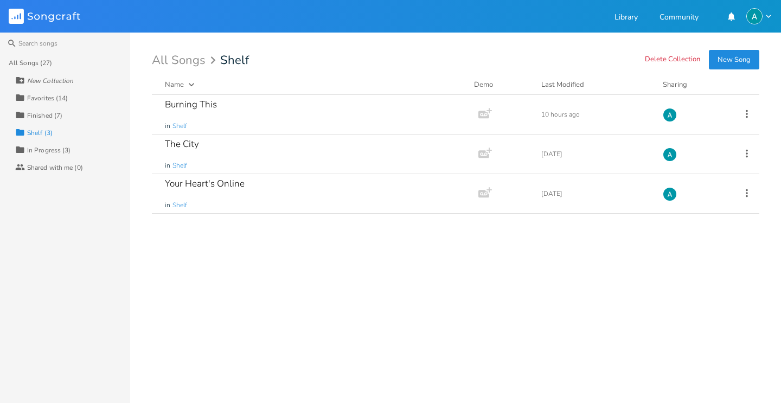
click at [76, 152] on div "Collection In Progress (3)" at bounding box center [72, 149] width 115 height 17
click at [233, 116] on div "Of Me in In Progress" at bounding box center [313, 114] width 296 height 39
